Goal: Complete application form

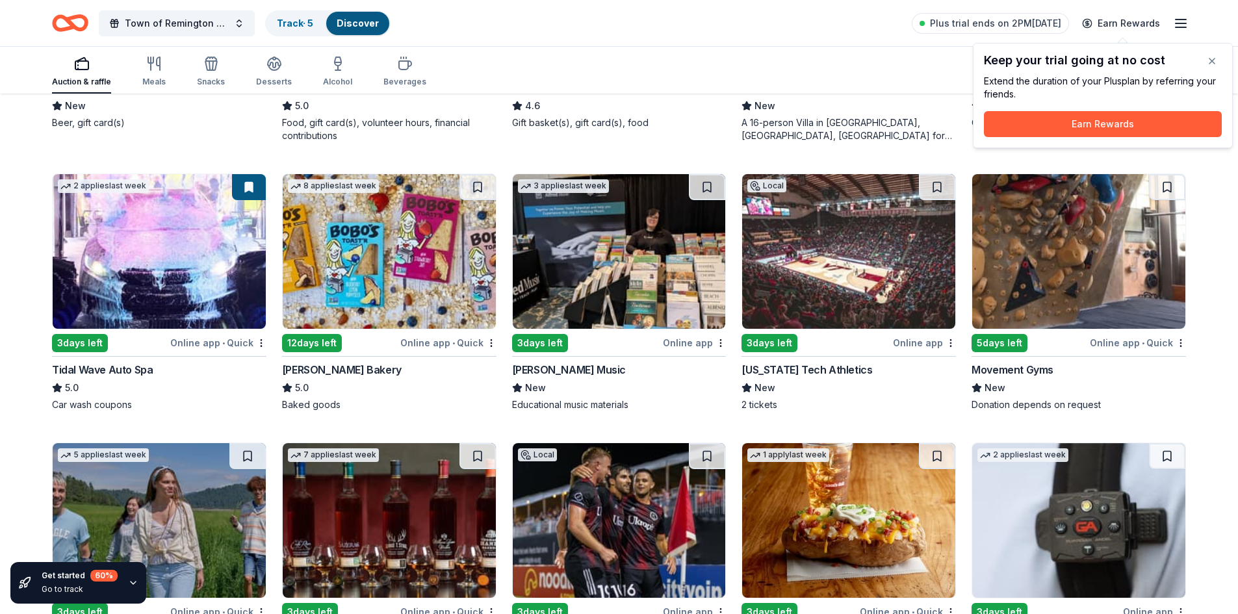
scroll to position [1541, 0]
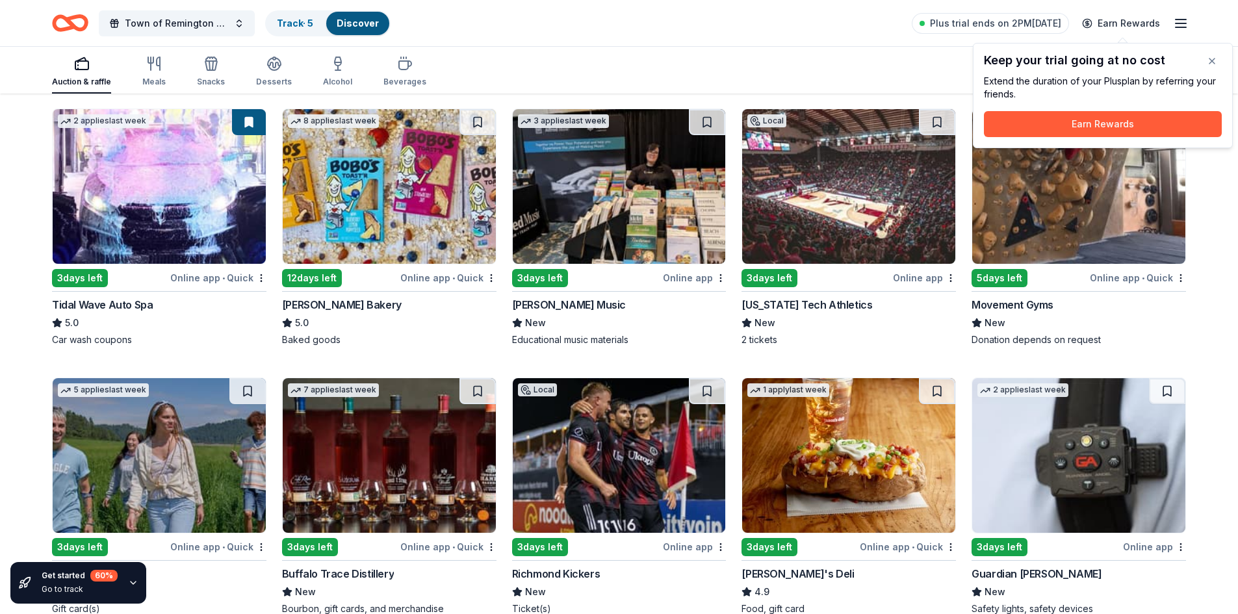
click at [90, 276] on div "3 days left" at bounding box center [80, 278] width 56 height 18
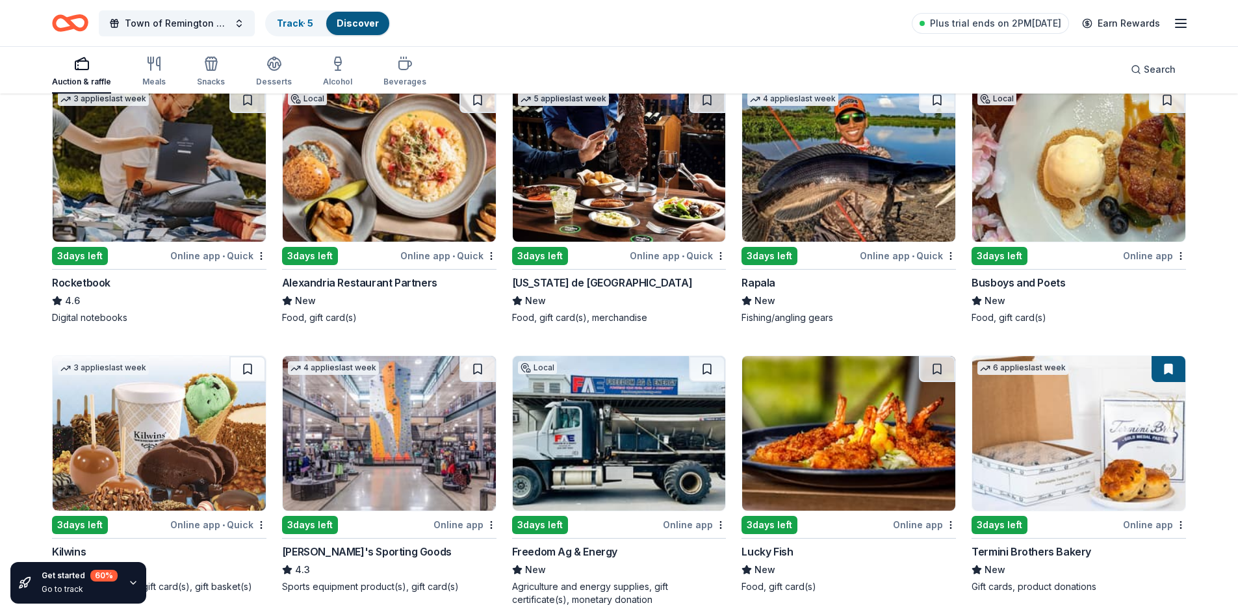
scroll to position [4652, 0]
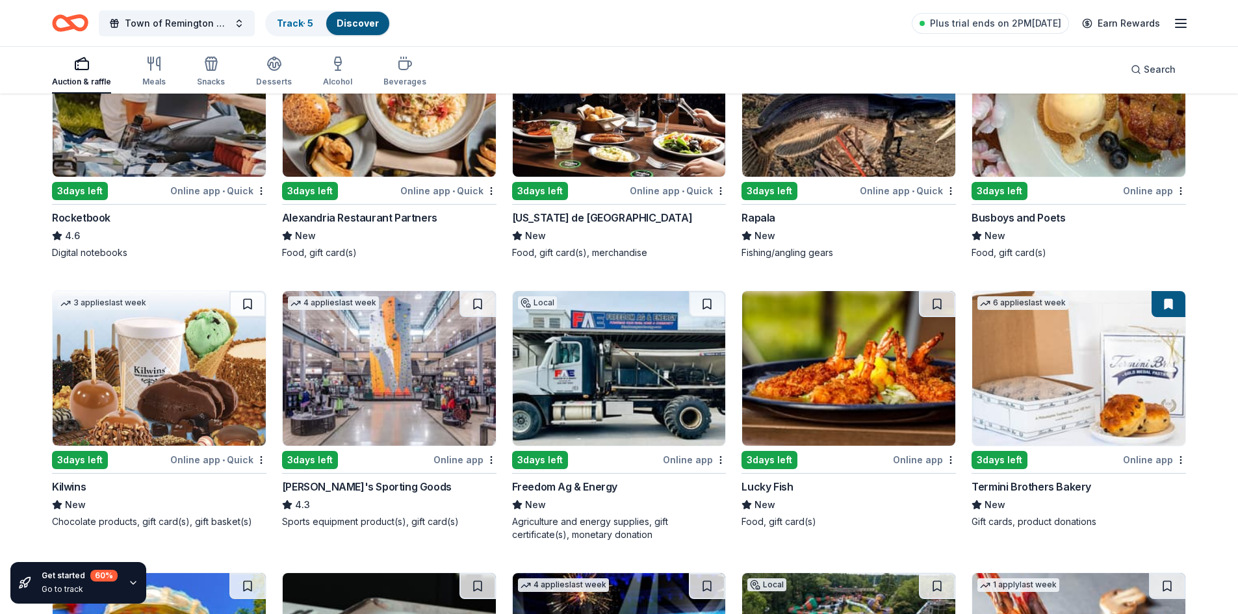
click at [583, 488] on div "Freedom Ag & Energy" at bounding box center [564, 487] width 105 height 16
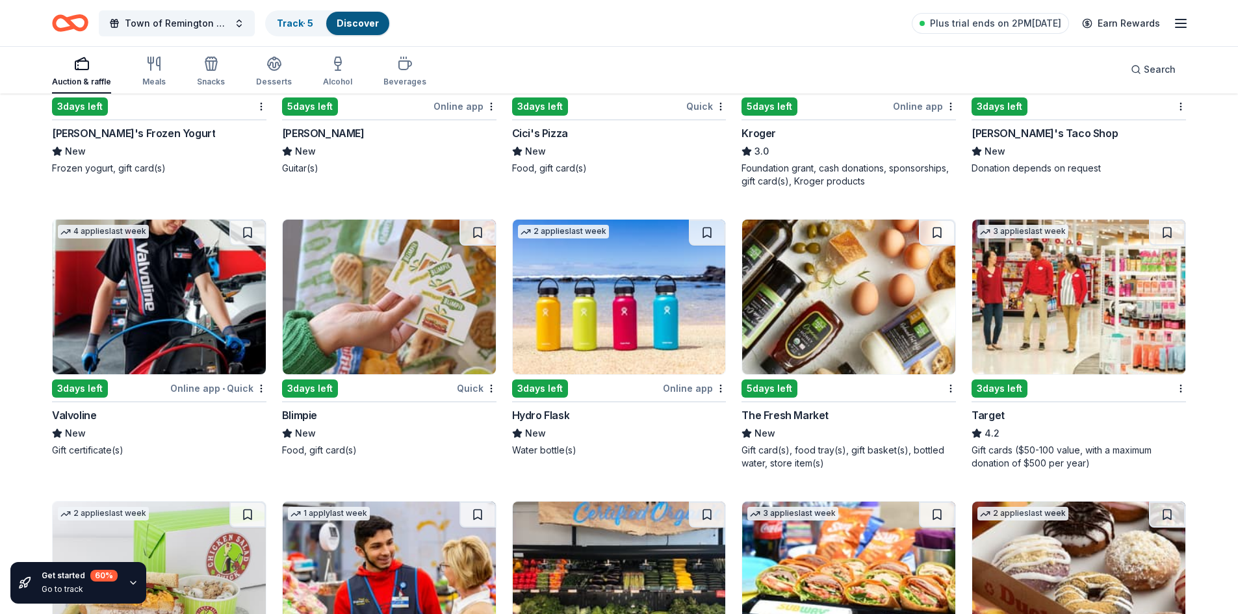
scroll to position [6681, 0]
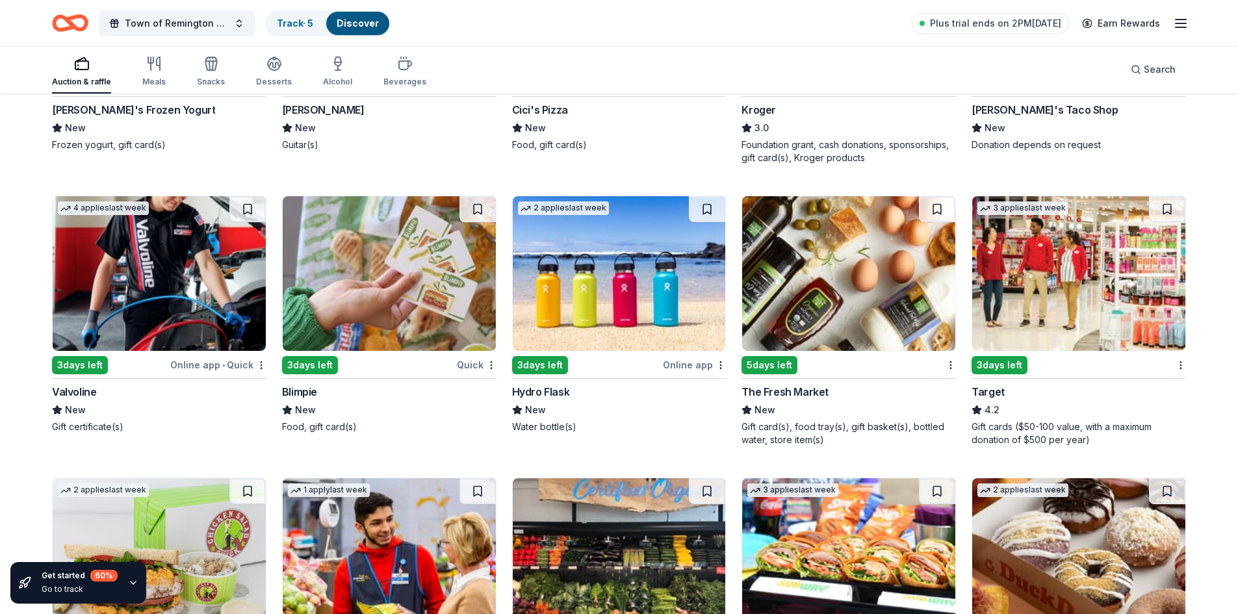
click at [549, 356] on div "3 days left" at bounding box center [540, 365] width 56 height 18
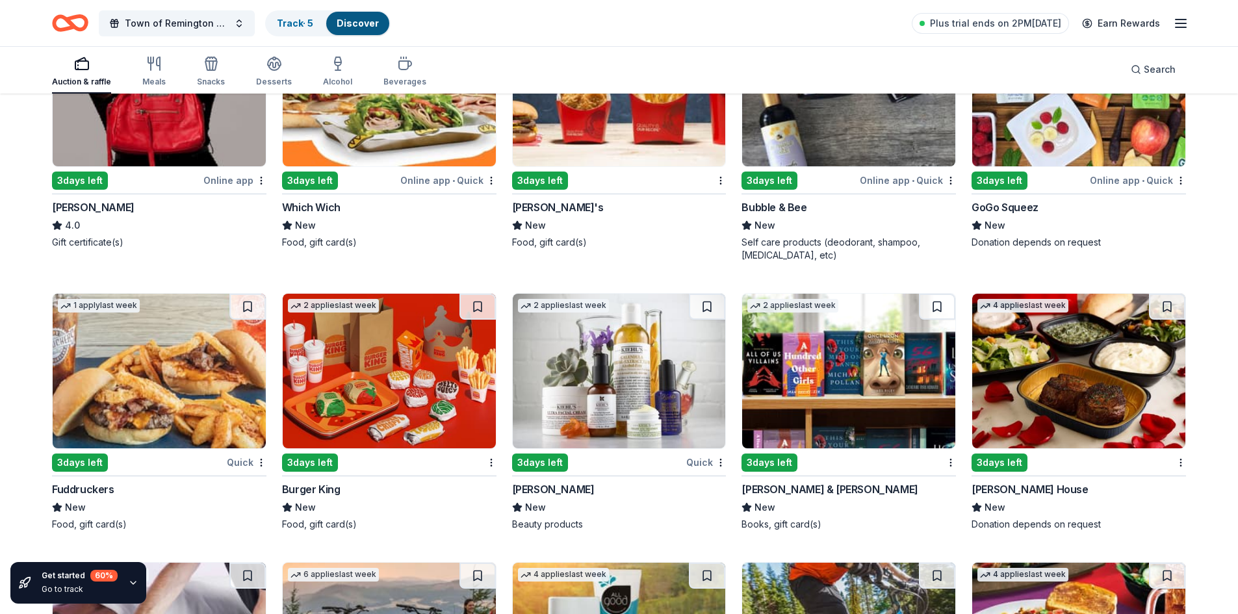
scroll to position [8043, 0]
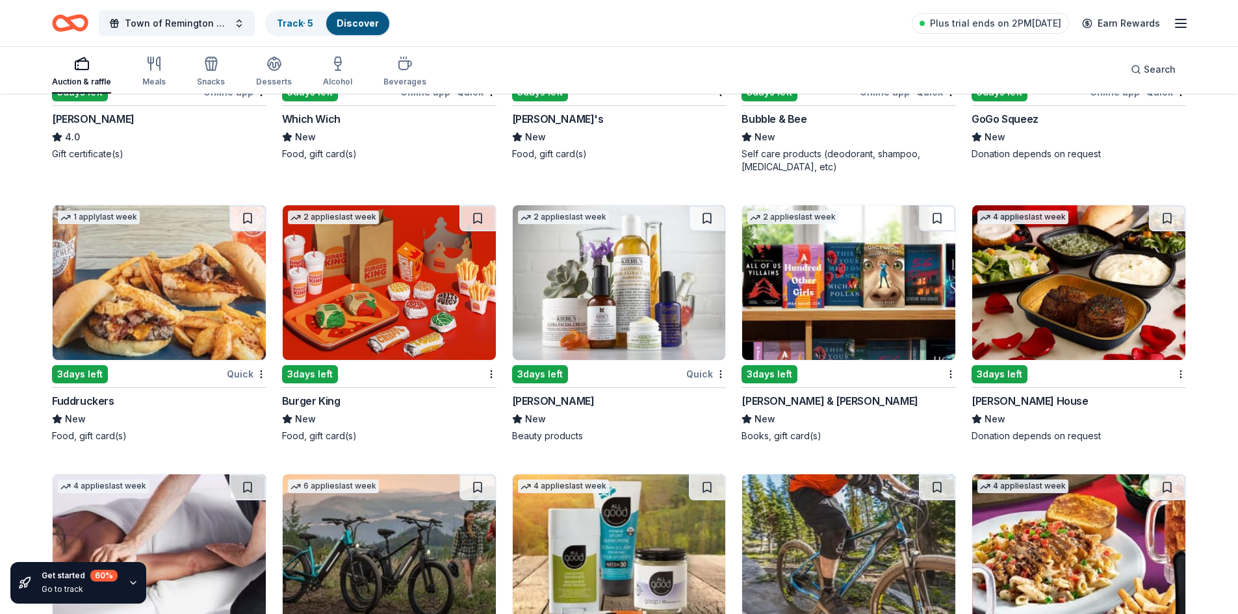
click at [1008, 365] on div "3 days left" at bounding box center [999, 374] width 56 height 18
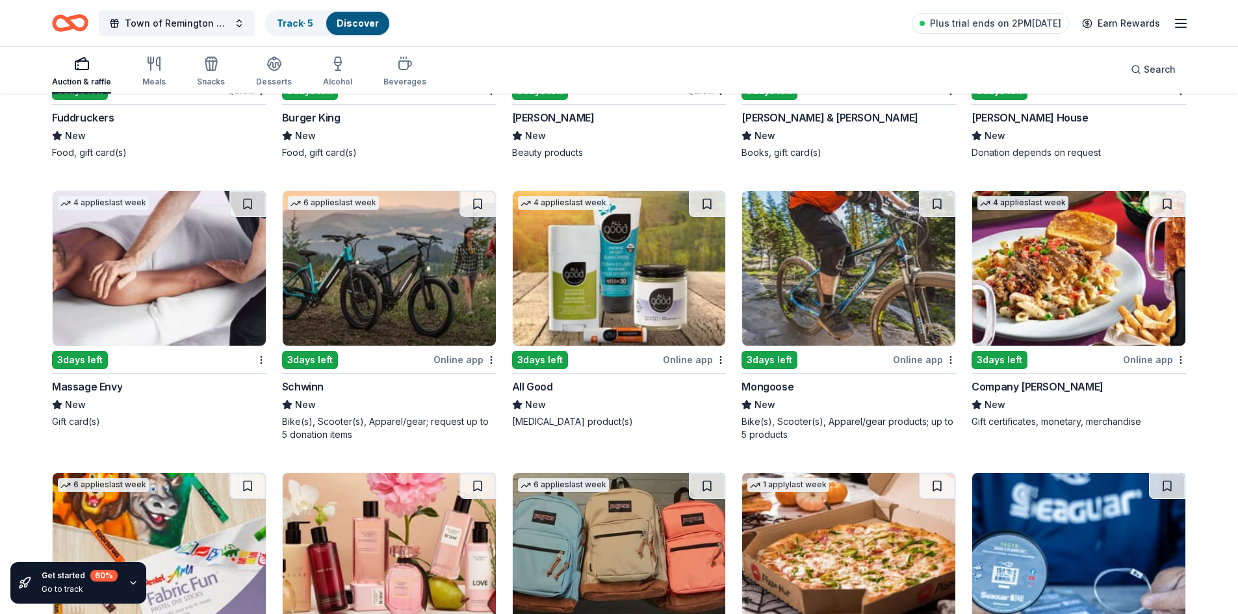
scroll to position [8368, 0]
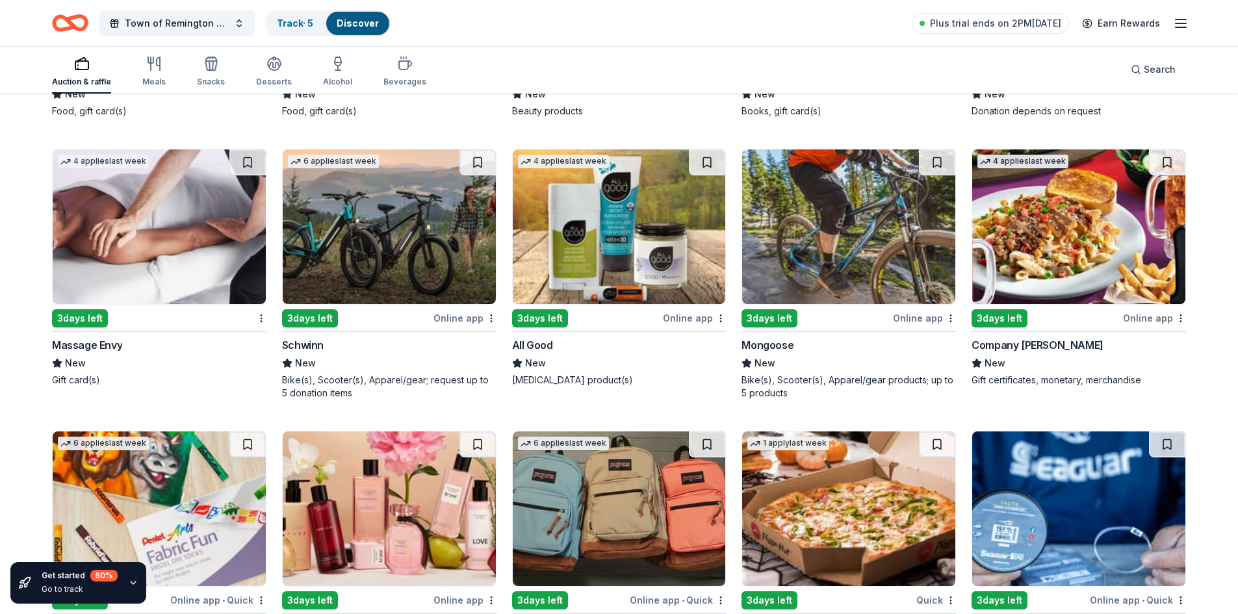
click at [313, 309] on div "3 days left" at bounding box center [310, 318] width 56 height 18
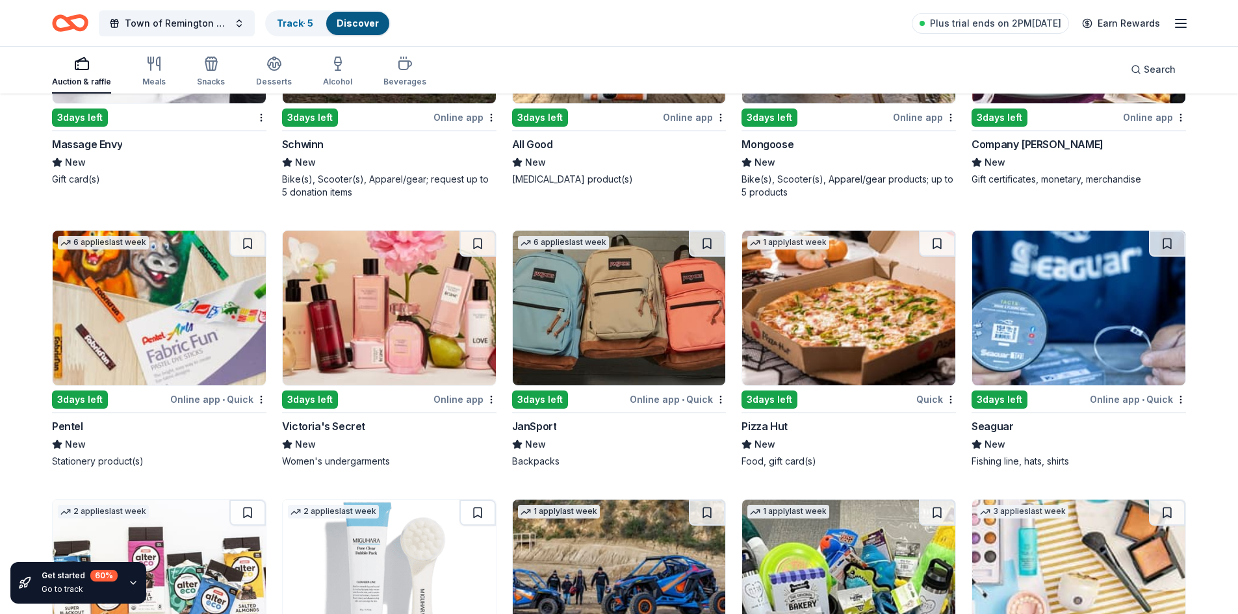
scroll to position [8774, 0]
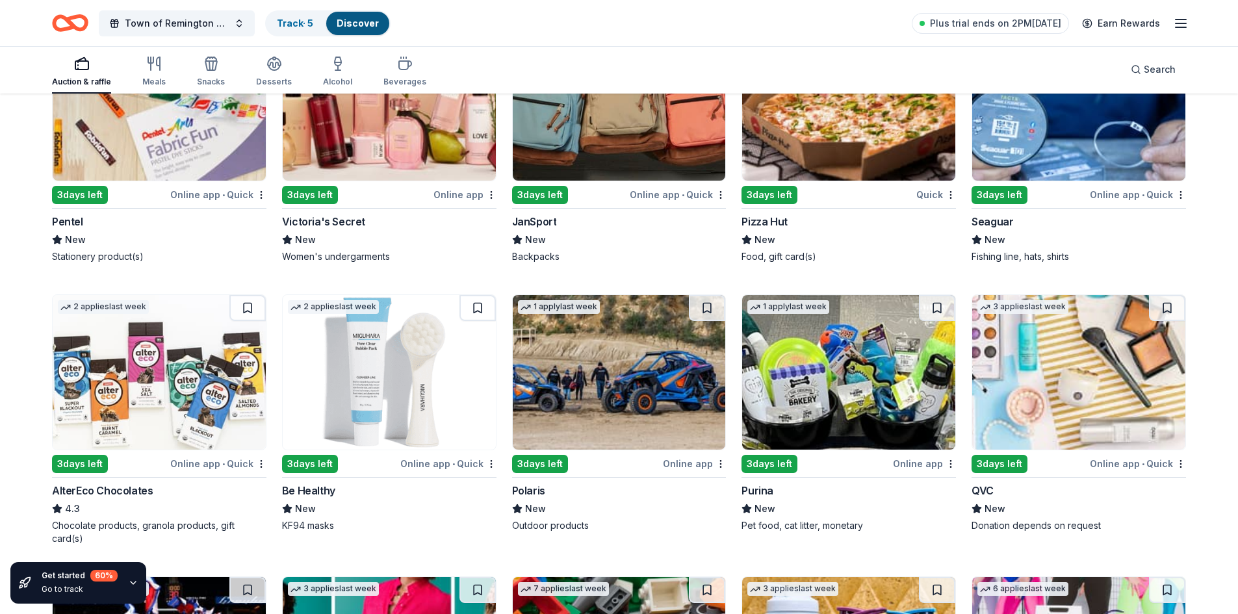
click at [535, 456] on div "3 days left" at bounding box center [540, 464] width 56 height 18
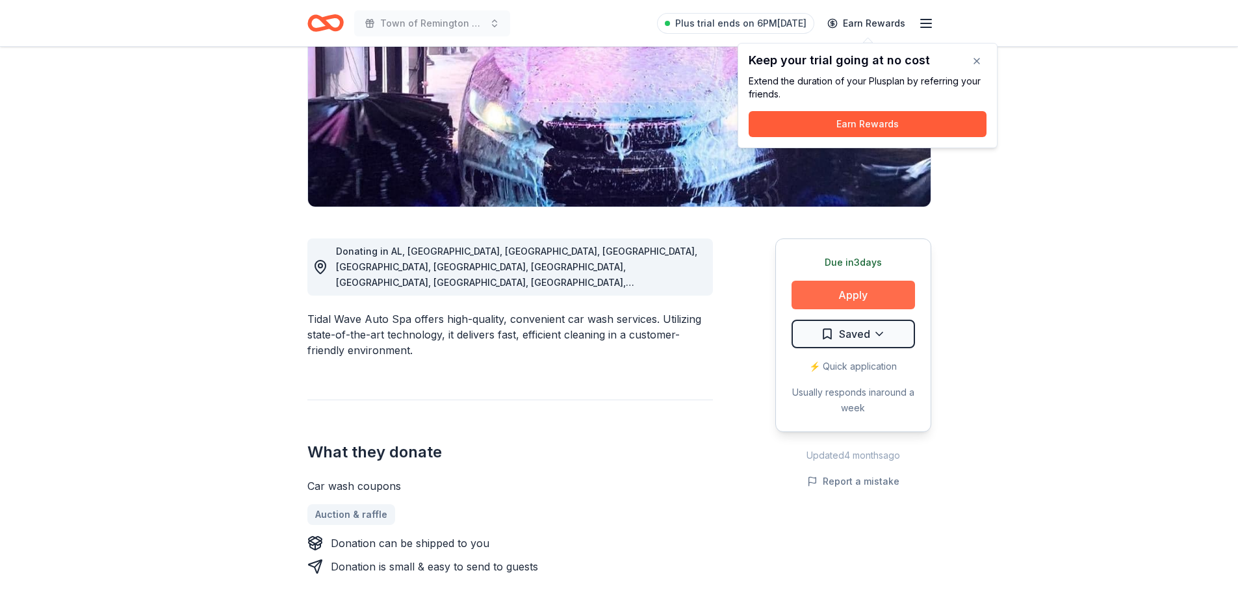
scroll to position [195, 0]
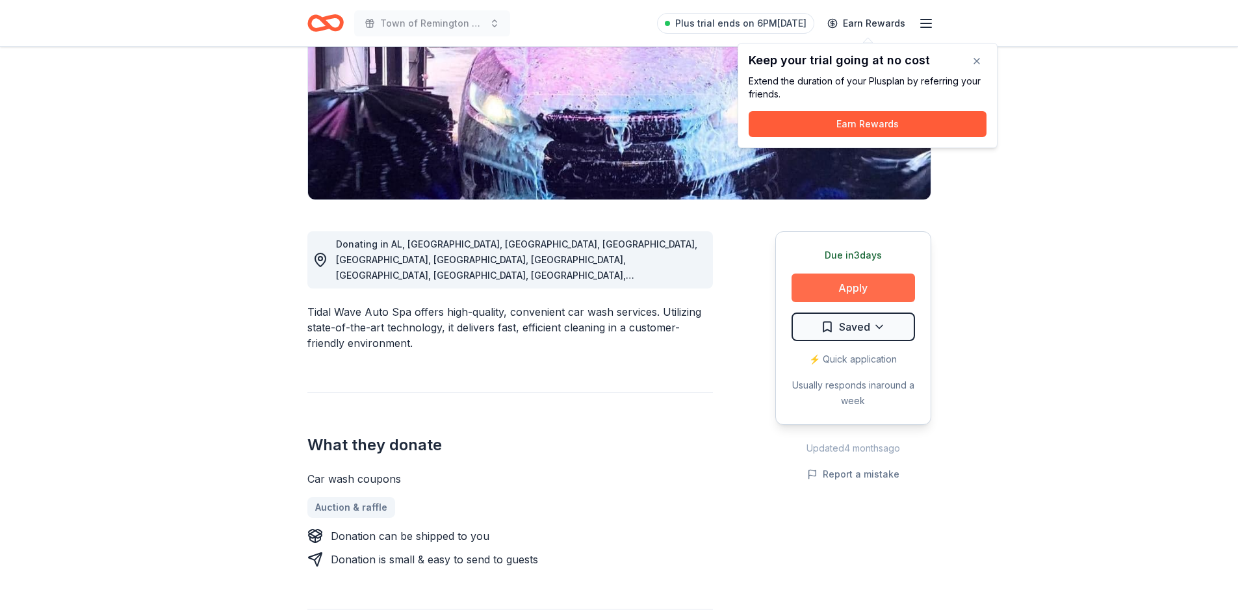
click at [855, 284] on button "Apply" at bounding box center [852, 288] width 123 height 29
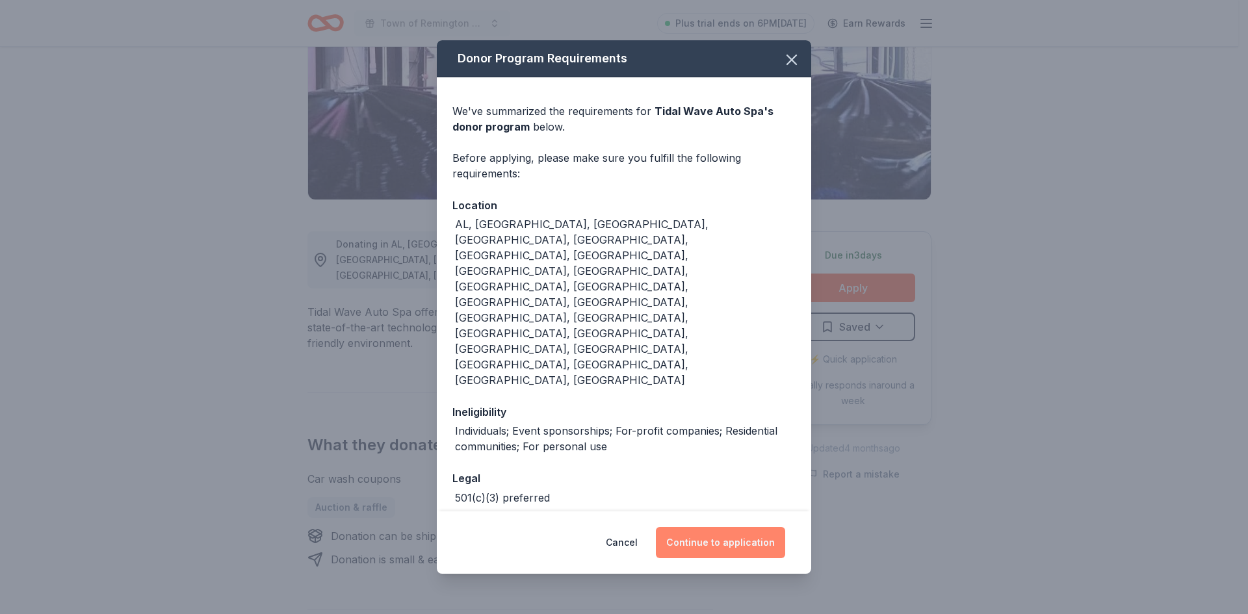
click at [763, 527] on button "Continue to application" at bounding box center [720, 542] width 129 height 31
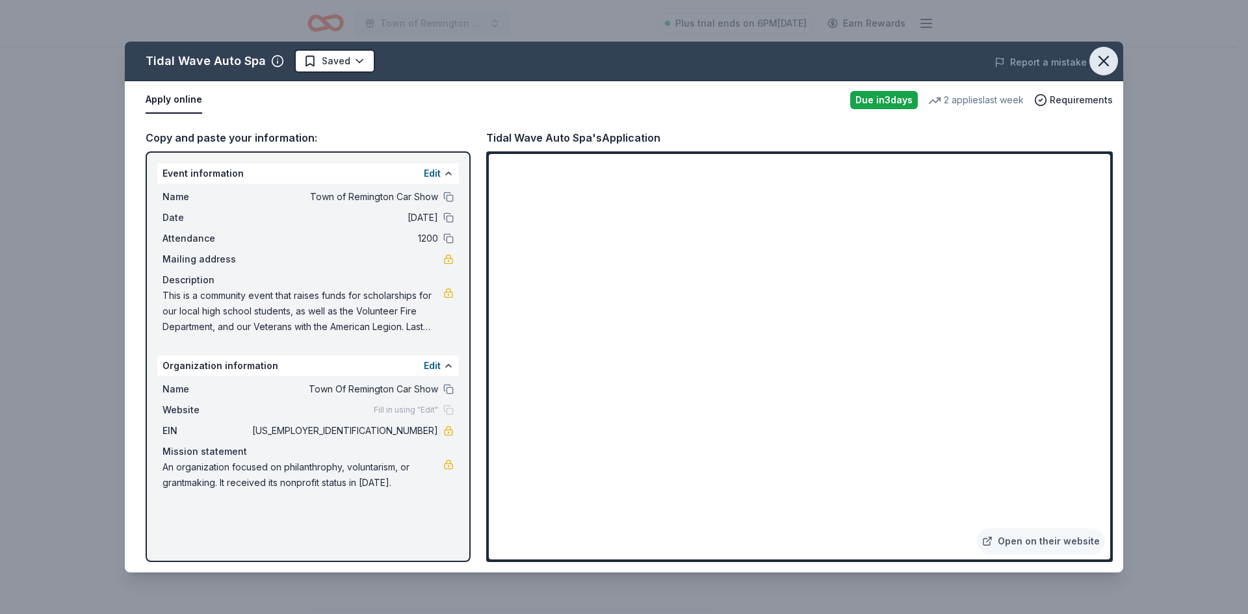
click at [1108, 64] on icon "button" at bounding box center [1103, 61] width 18 height 18
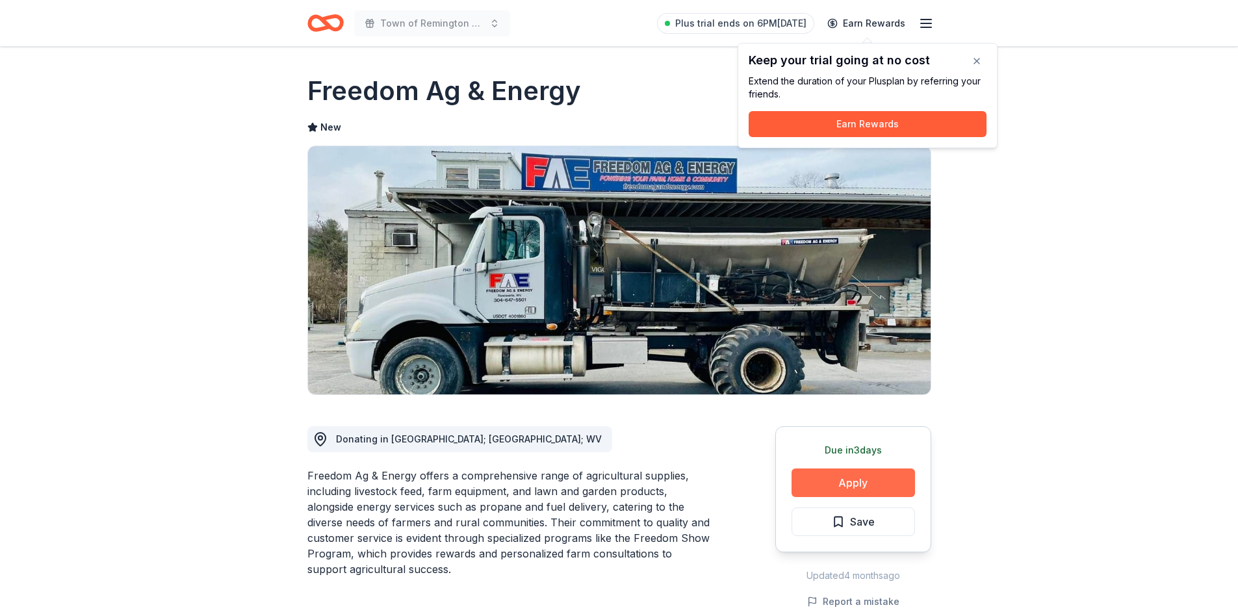
click at [841, 484] on button "Apply" at bounding box center [852, 482] width 123 height 29
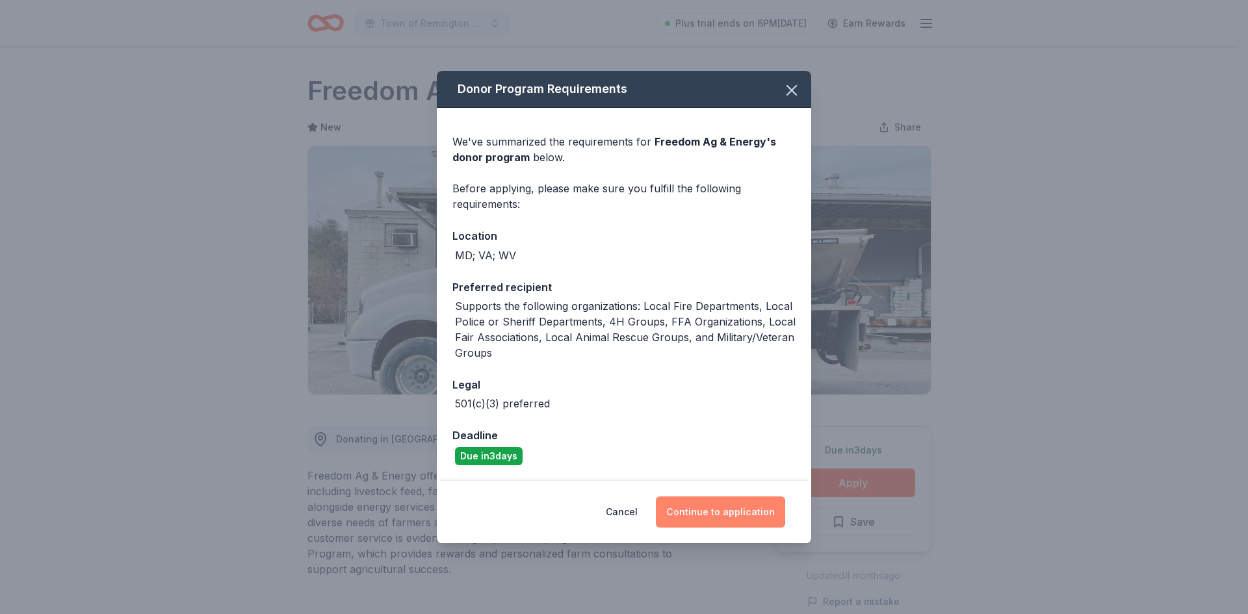
click at [716, 516] on button "Continue to application" at bounding box center [720, 511] width 129 height 31
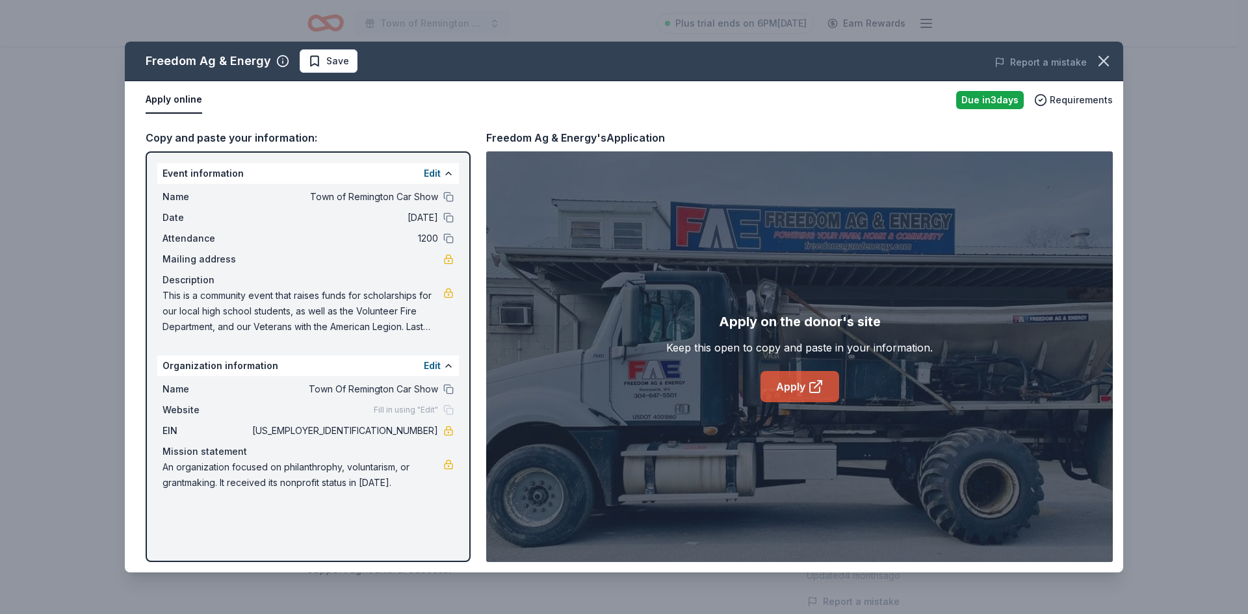
click at [781, 390] on link "Apply" at bounding box center [799, 386] width 79 height 31
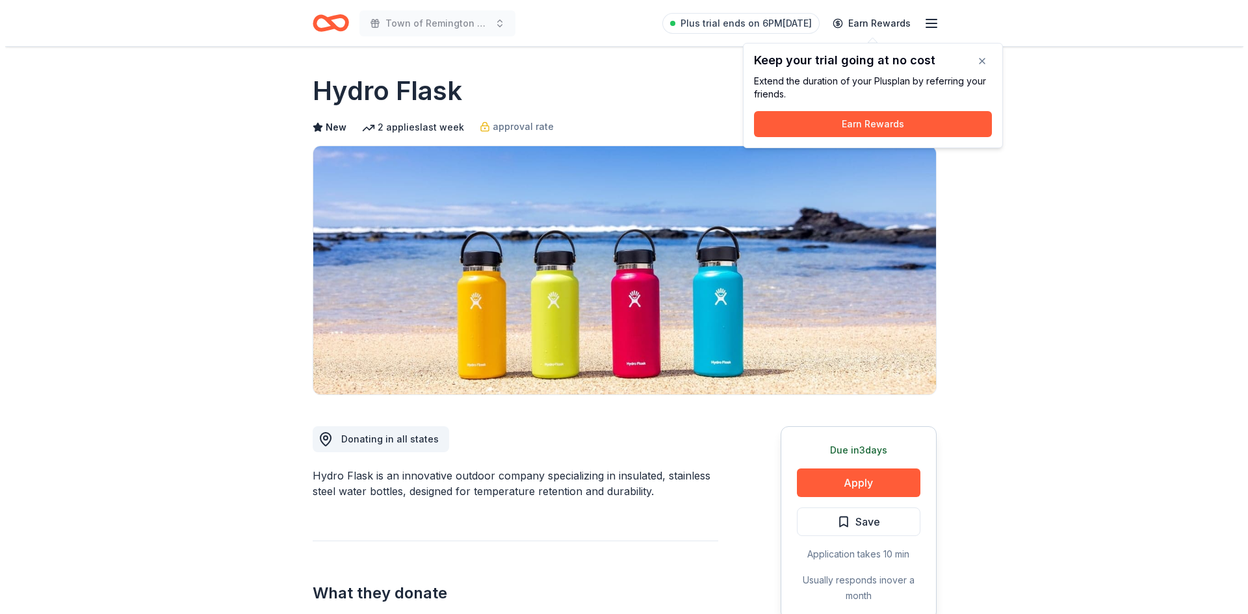
scroll to position [195, 0]
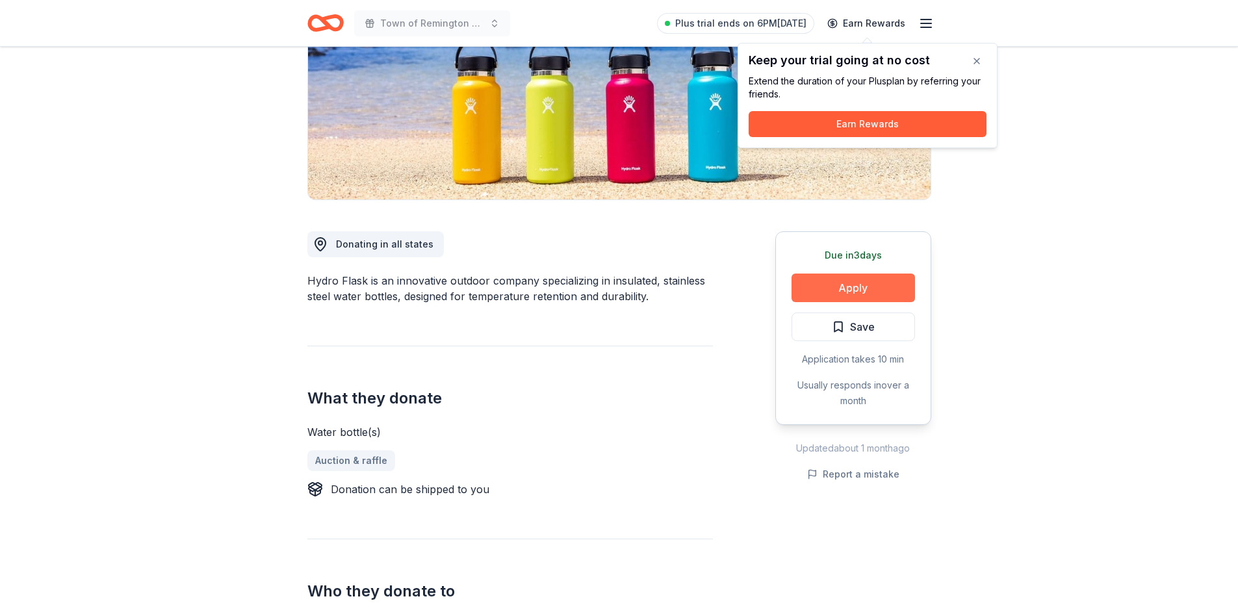
click at [836, 282] on button "Apply" at bounding box center [852, 288] width 123 height 29
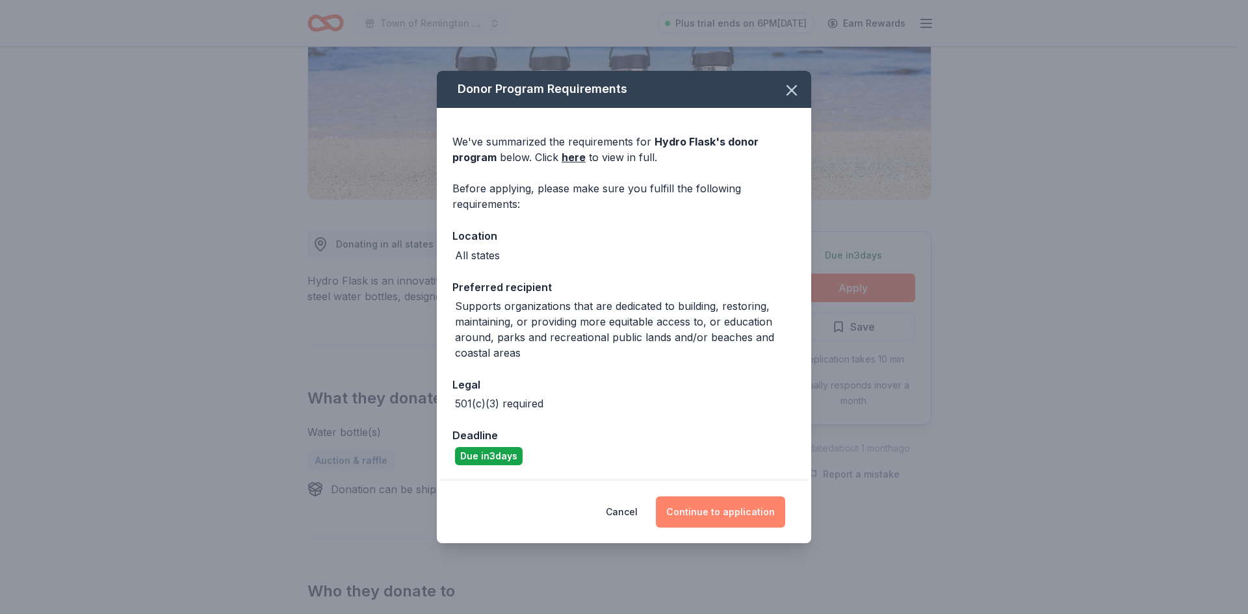
click at [716, 515] on button "Continue to application" at bounding box center [720, 511] width 129 height 31
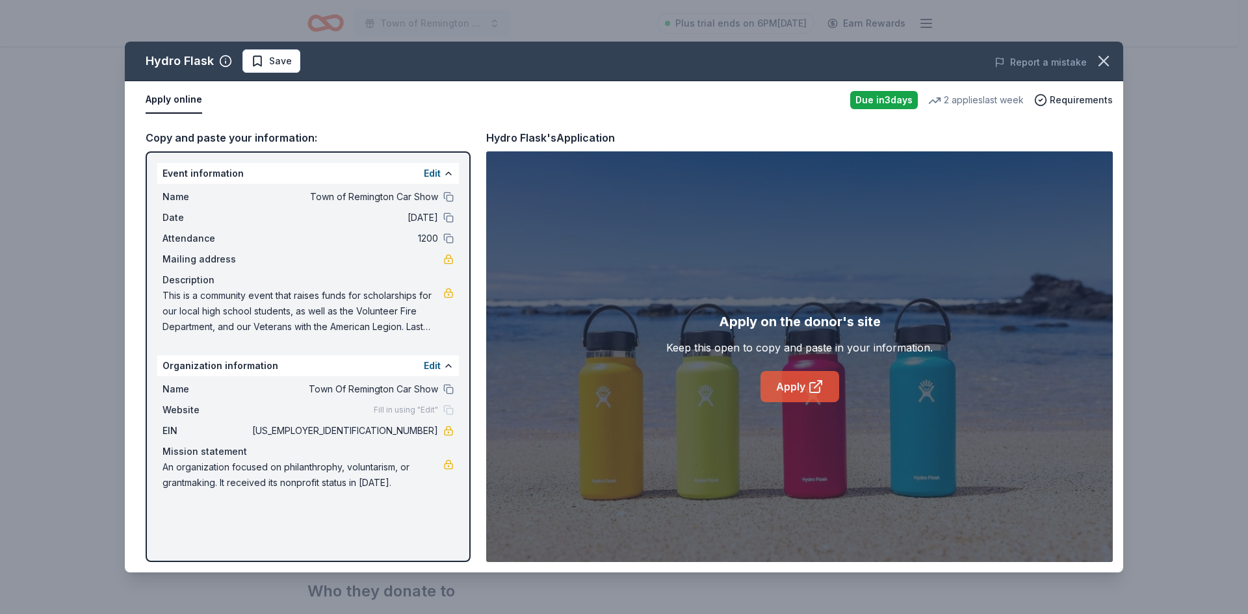
click at [813, 391] on icon at bounding box center [816, 387] width 16 height 16
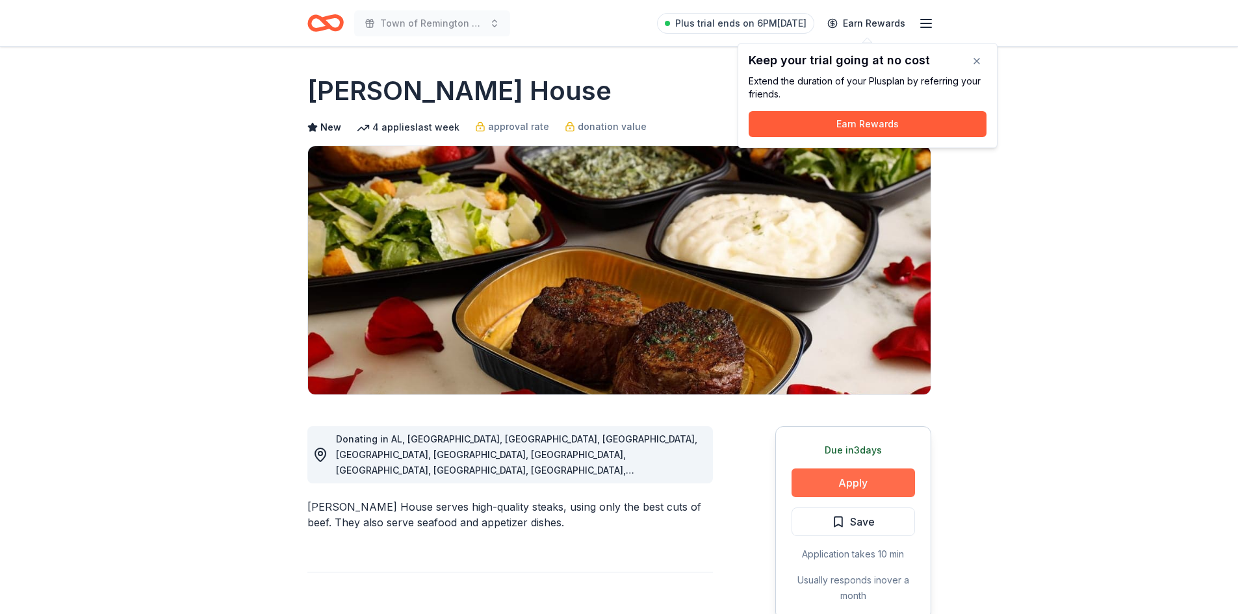
click at [849, 475] on button "Apply" at bounding box center [852, 482] width 123 height 29
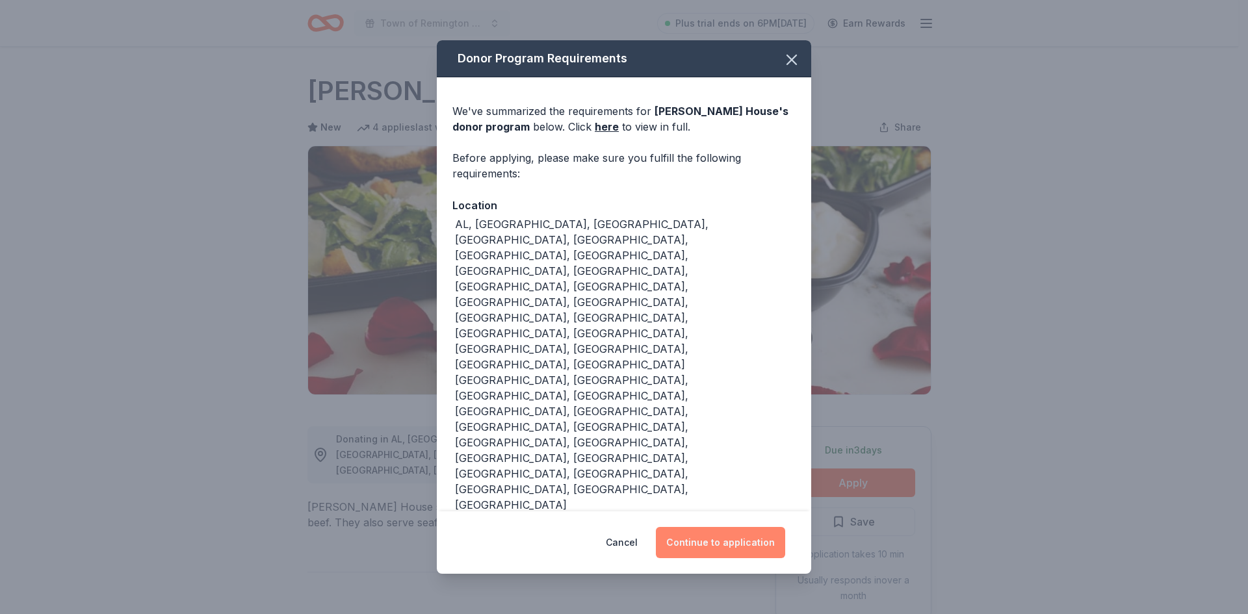
click at [726, 527] on button "Continue to application" at bounding box center [720, 542] width 129 height 31
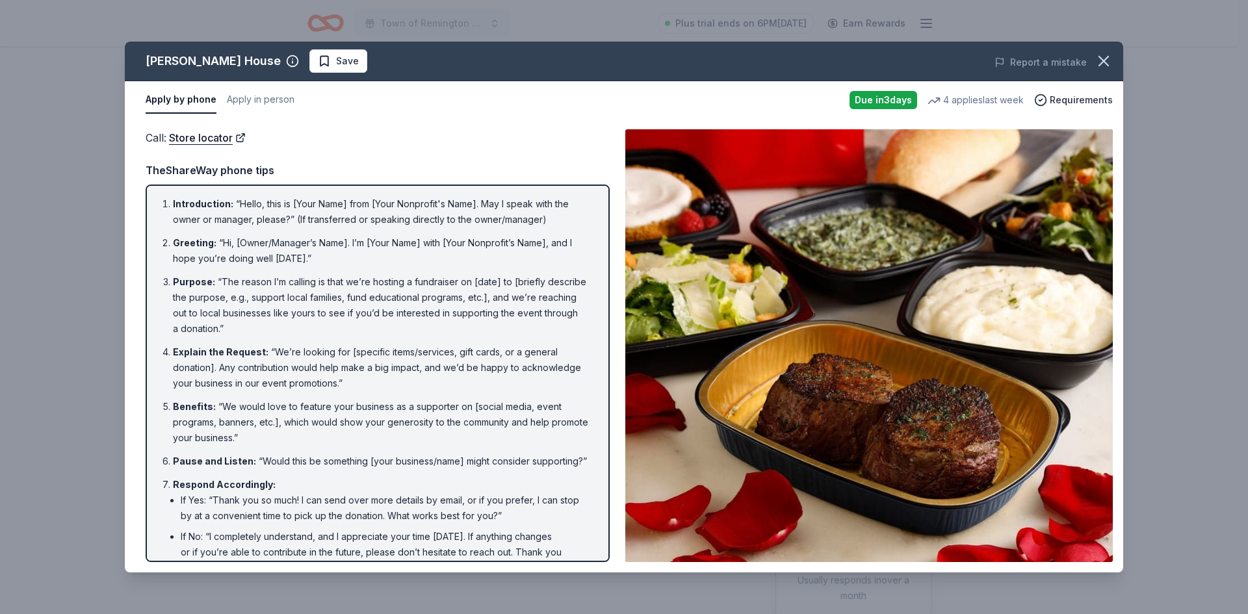
click at [238, 203] on li "Introduction : “Hello, this is [Your Name] from [Your Nonprofit's Name]. May I …" at bounding box center [381, 211] width 417 height 31
drag, startPoint x: 239, startPoint y: 203, endPoint x: 363, endPoint y: 208, distance: 124.2
click at [363, 208] on li "Introduction : “Hello, this is [Your Name] from [Your Nonprofit's Name]. May I …" at bounding box center [381, 211] width 417 height 31
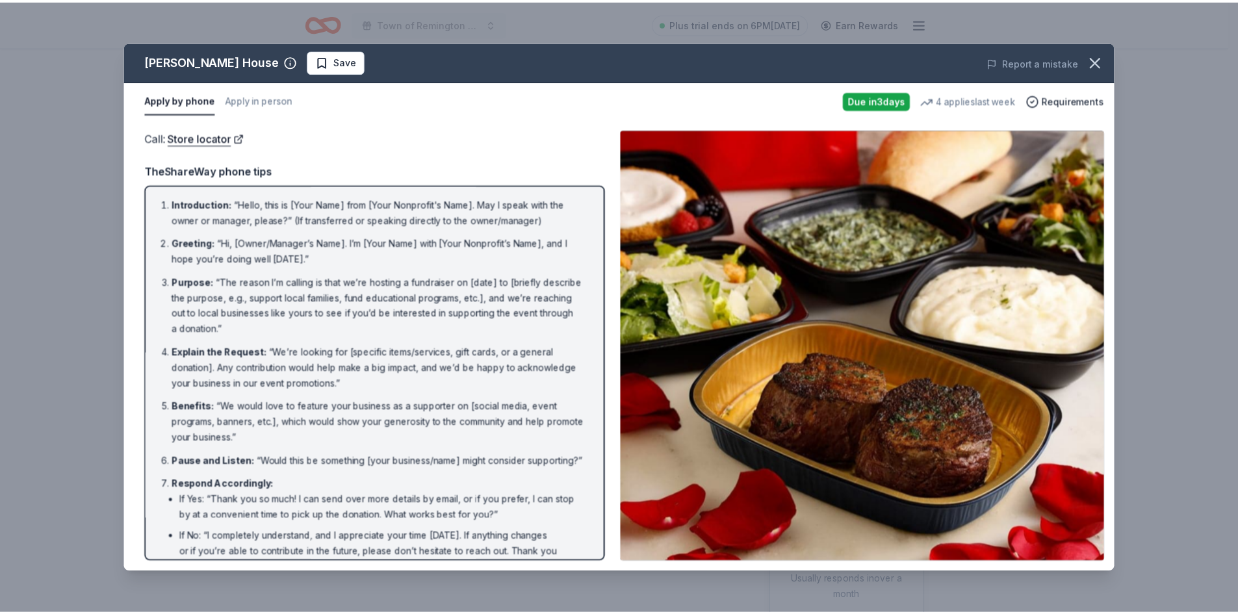
scroll to position [80, 0]
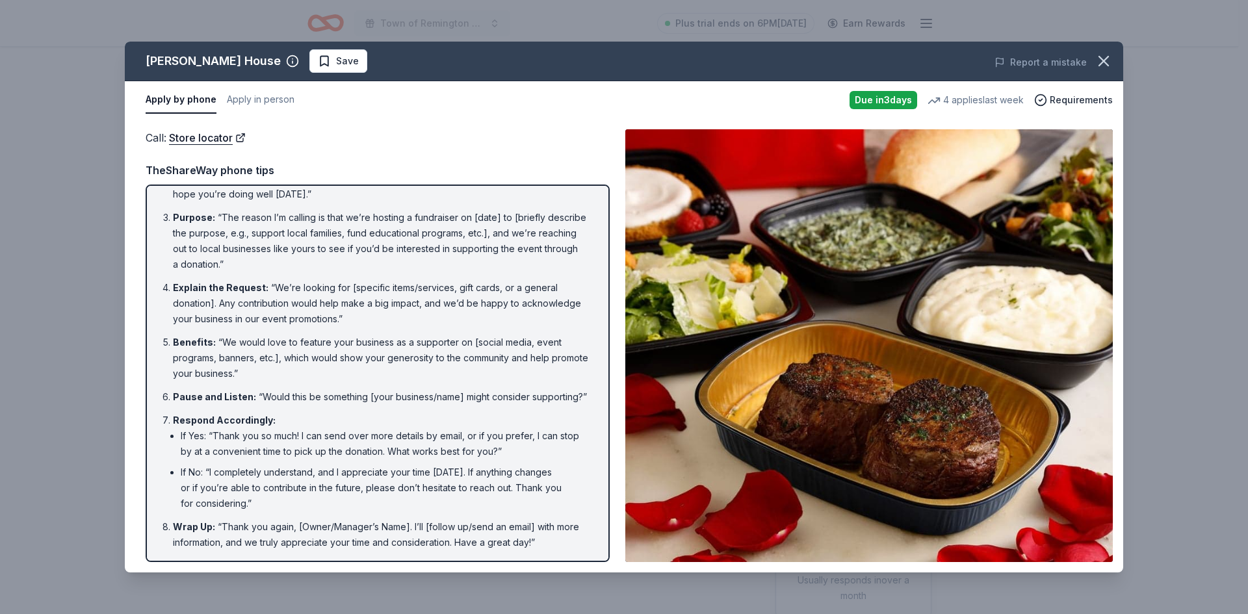
click at [318, 478] on li "If No: “I completely understand, and I appreciate your time today. If anything …" at bounding box center [385, 488] width 409 height 47
drag, startPoint x: 332, startPoint y: 501, endPoint x: 330, endPoint y: 465, distance: 35.8
click at [330, 466] on li "If No: “I completely understand, and I appreciate your time today. If anything …" at bounding box center [385, 488] width 409 height 47
click at [335, 422] on li "Respond Accordingly : If Yes: “Thank you so much! I can send over more details …" at bounding box center [381, 462] width 417 height 99
drag, startPoint x: 335, startPoint y: 413, endPoint x: 340, endPoint y: 382, distance: 31.1
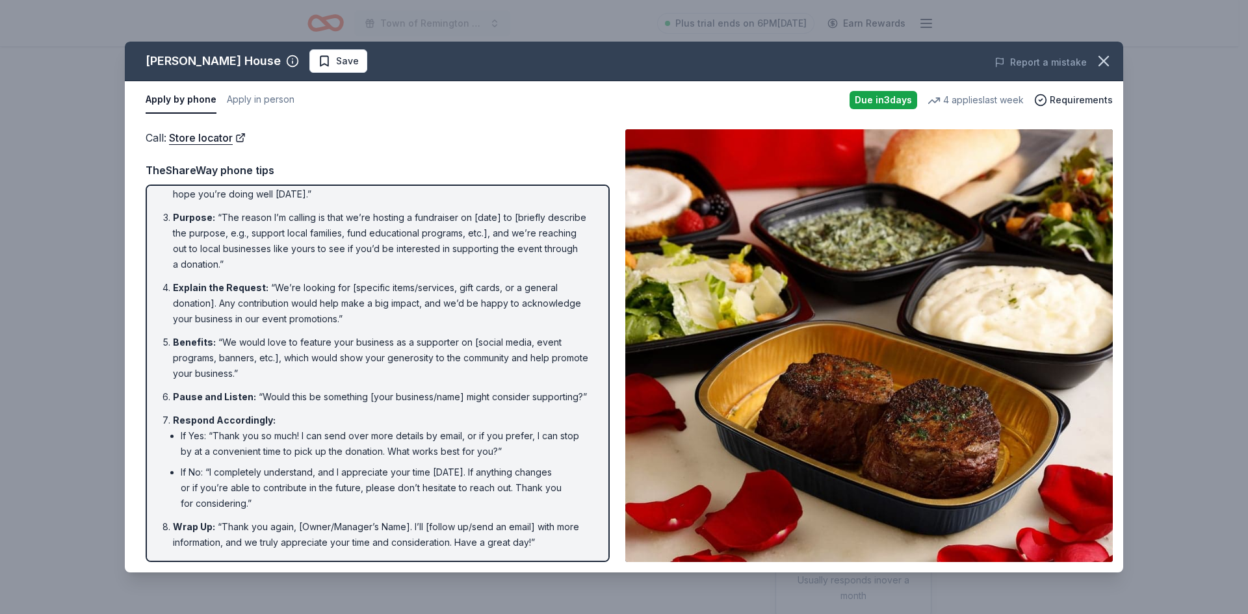
click at [340, 389] on ol "Introduction : “Hello, this is [Your Name] from [Your Nonprofit's Name]. May I …" at bounding box center [377, 341] width 441 height 418
drag, startPoint x: 335, startPoint y: 355, endPoint x: 333, endPoint y: 347, distance: 8.5
click at [333, 347] on li "Benefits : “We would love to feature your business as a supporter on [social me…" at bounding box center [381, 358] width 417 height 47
click at [191, 97] on button "Apply by phone" at bounding box center [181, 99] width 71 height 27
click at [1107, 60] on icon "button" at bounding box center [1103, 61] width 18 height 18
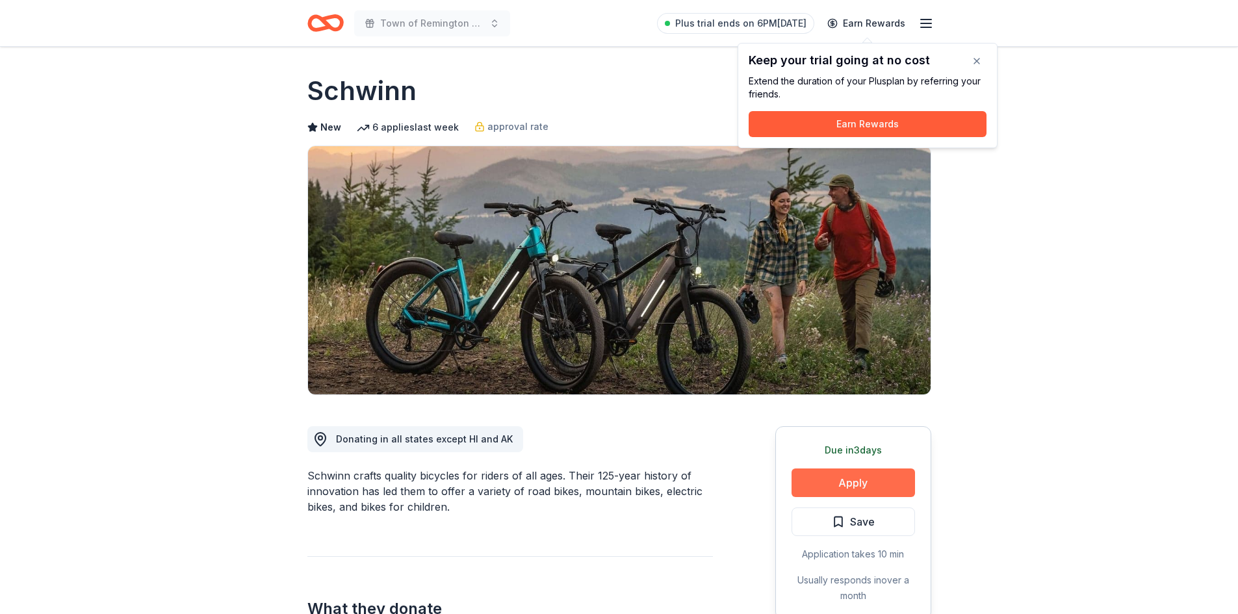
click at [852, 487] on button "Apply" at bounding box center [852, 482] width 123 height 29
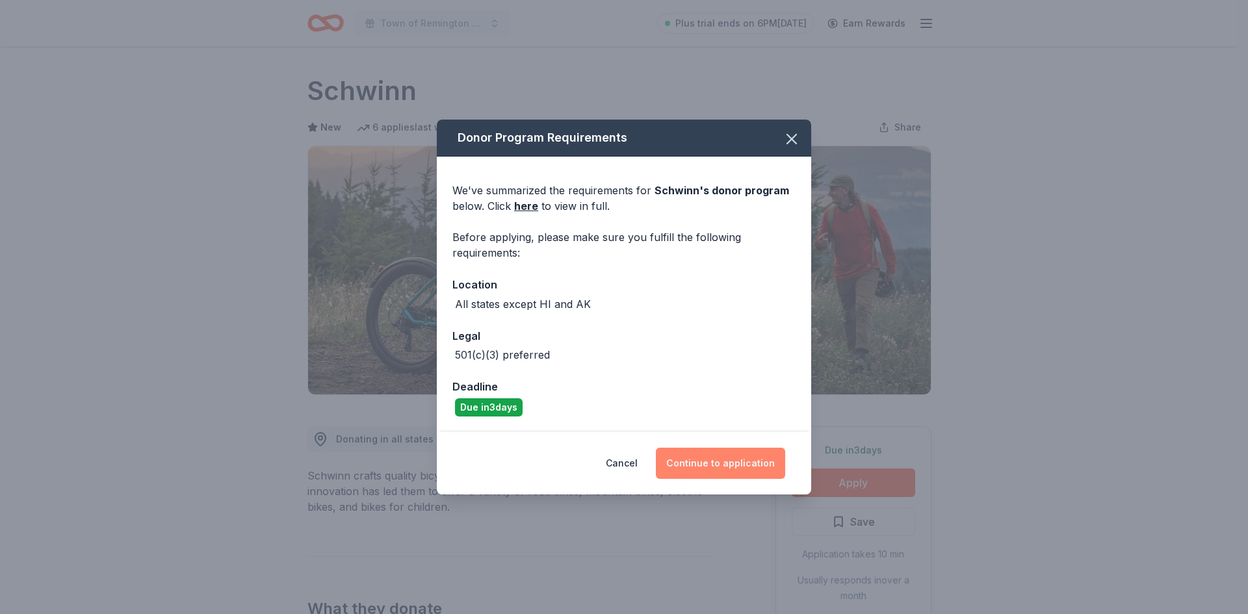
click at [716, 464] on button "Continue to application" at bounding box center [720, 463] width 129 height 31
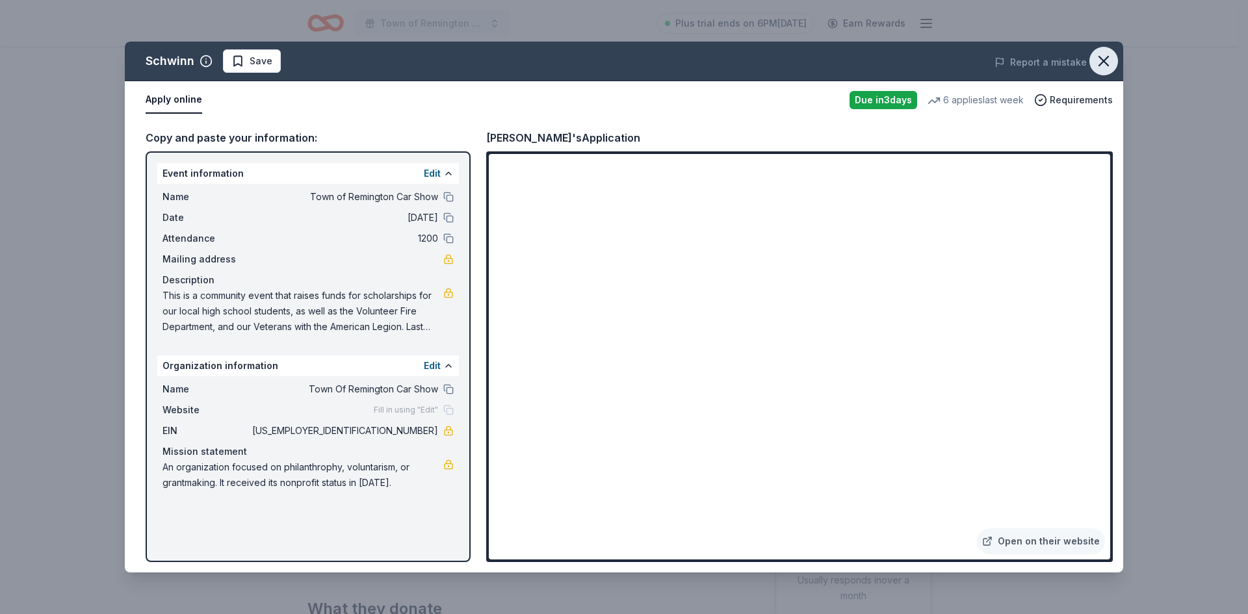
click at [1108, 64] on icon "button" at bounding box center [1103, 61] width 18 height 18
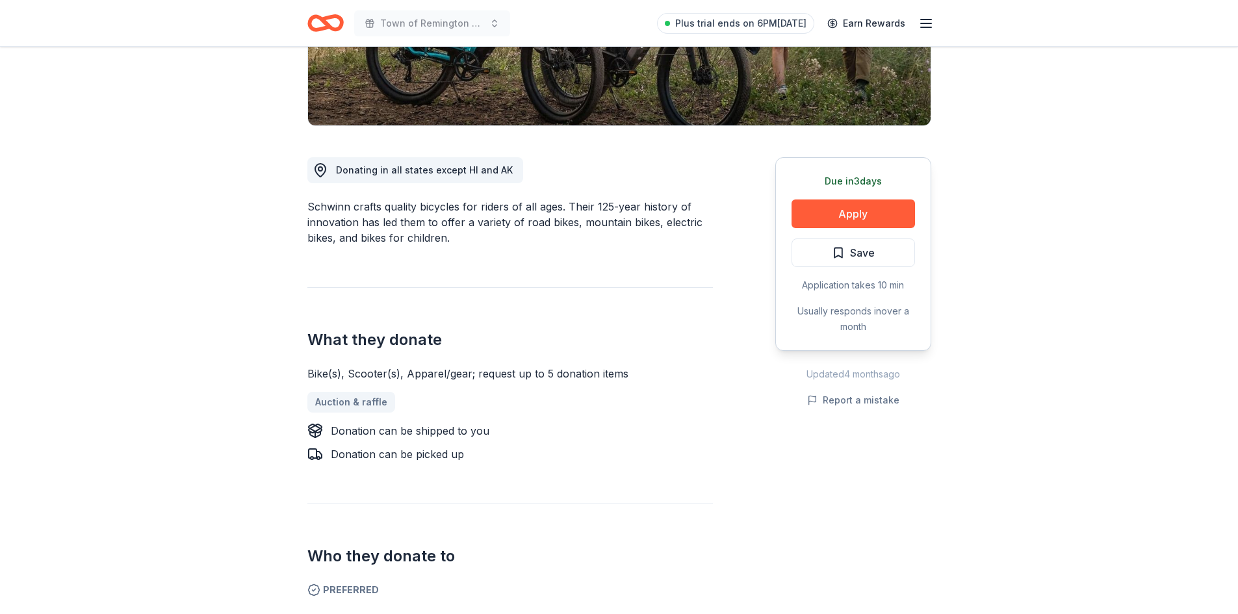
scroll to position [260, 0]
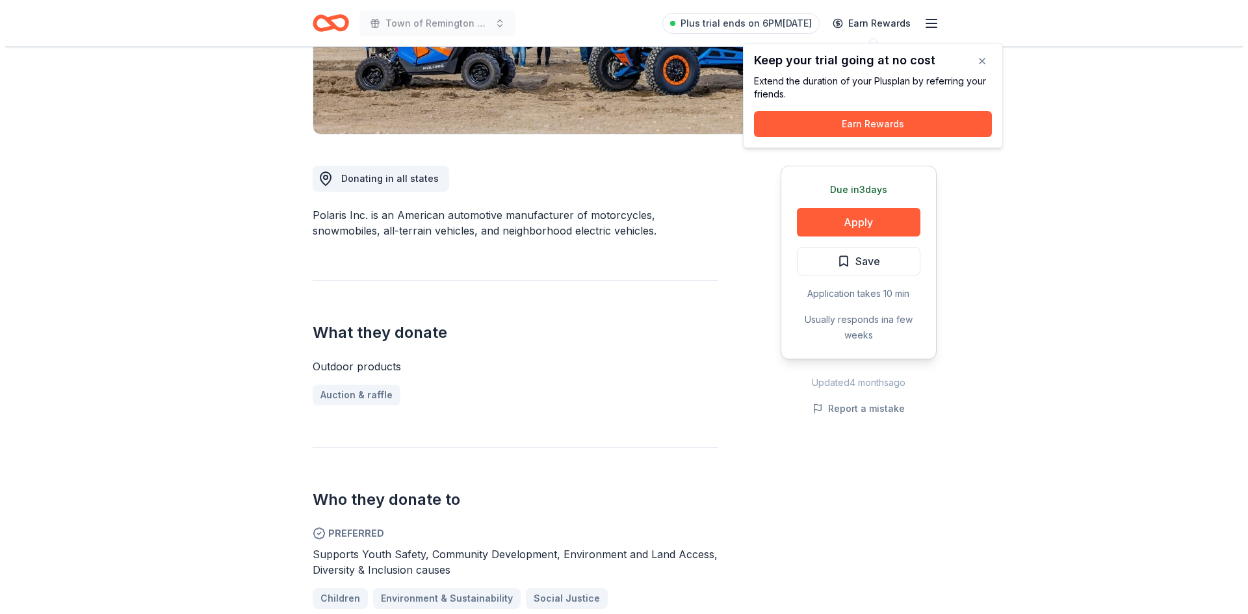
scroll to position [260, 0]
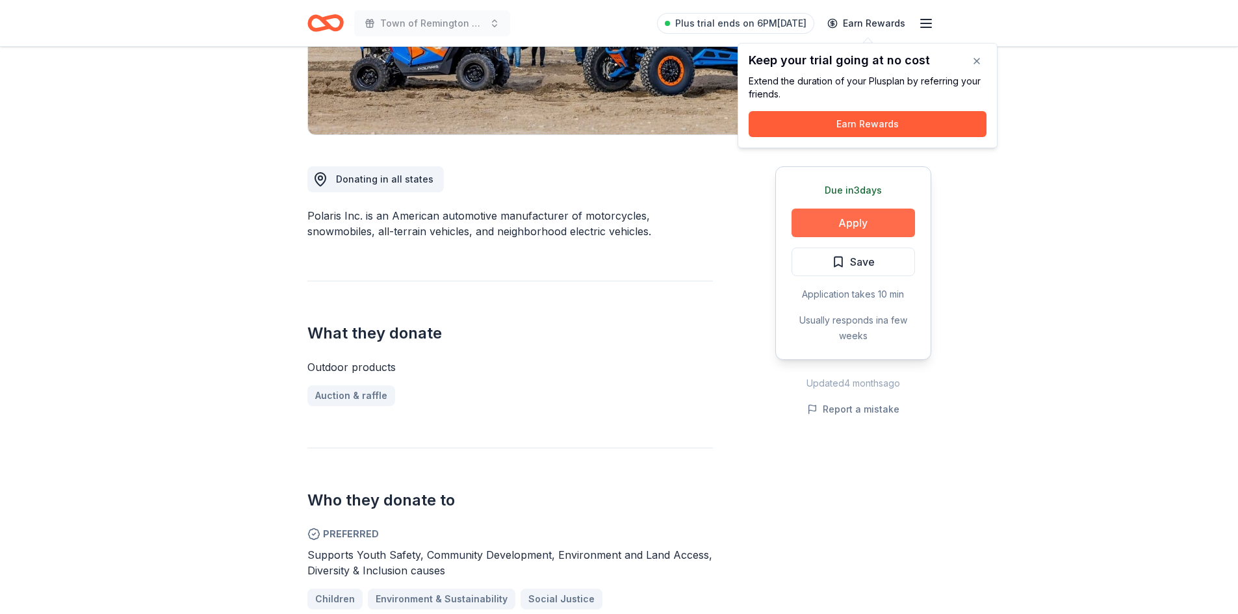
click at [824, 229] on button "Apply" at bounding box center [852, 223] width 123 height 29
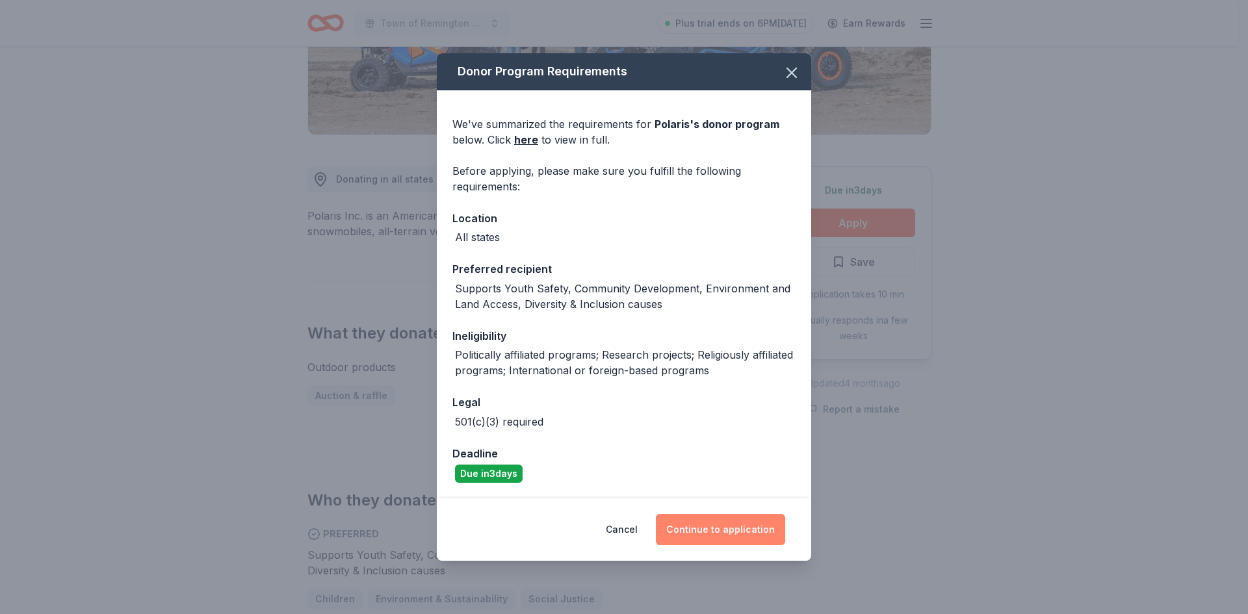
click at [695, 524] on button "Continue to application" at bounding box center [720, 529] width 129 height 31
